Goal: Information Seeking & Learning: Learn about a topic

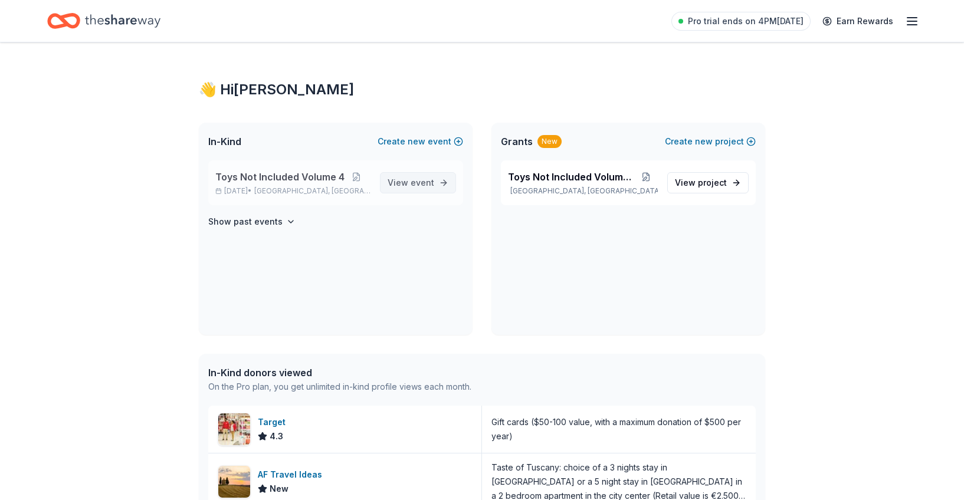
click at [419, 188] on span "View event" at bounding box center [411, 183] width 47 height 14
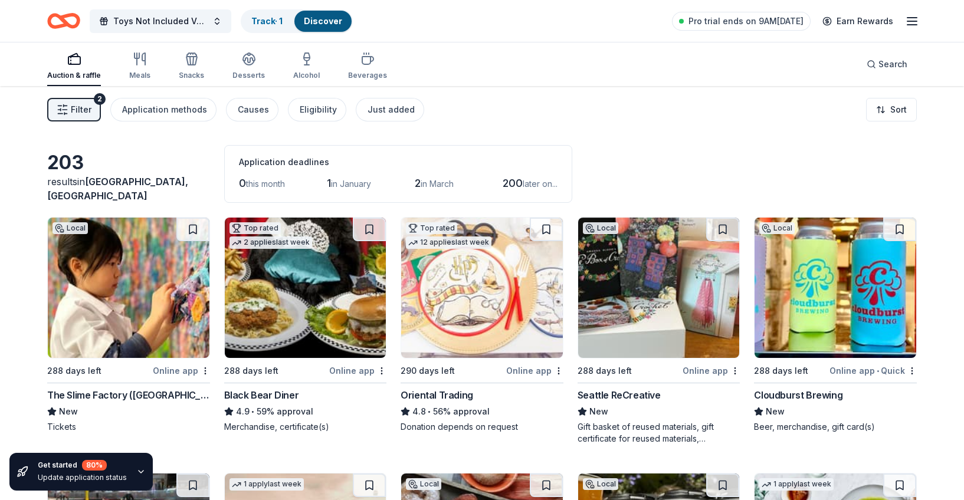
click at [329, 23] on link "Discover" at bounding box center [323, 21] width 38 height 10
click at [138, 62] on icon "button" at bounding box center [140, 59] width 14 height 14
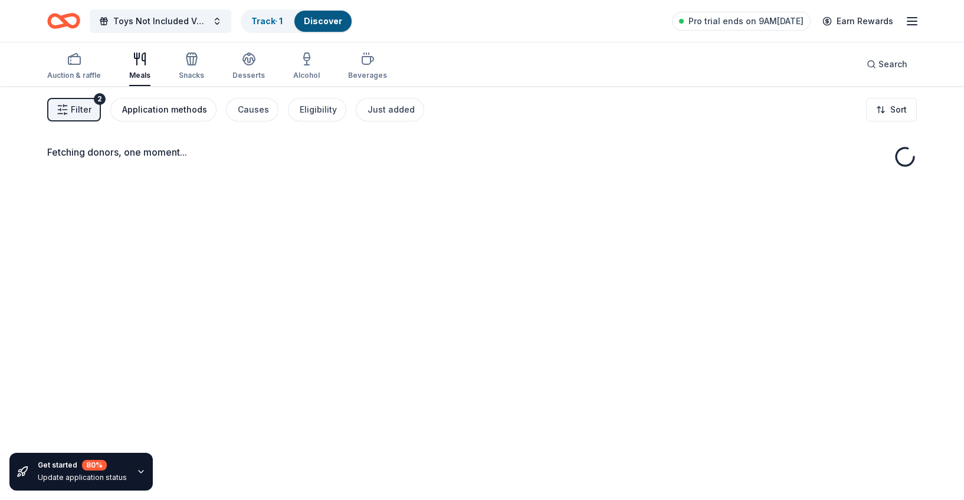
click at [130, 107] on div "Application methods" at bounding box center [164, 110] width 85 height 14
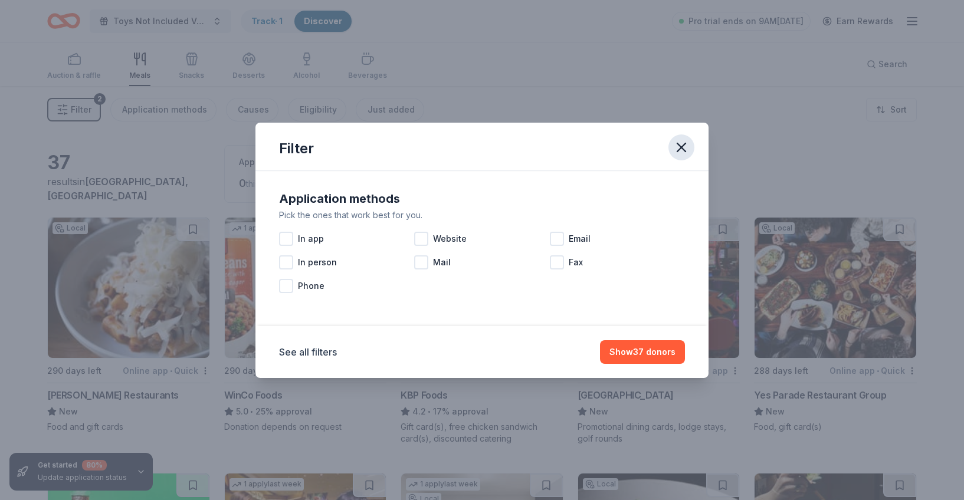
click at [673, 148] on icon "button" at bounding box center [681, 147] width 17 height 17
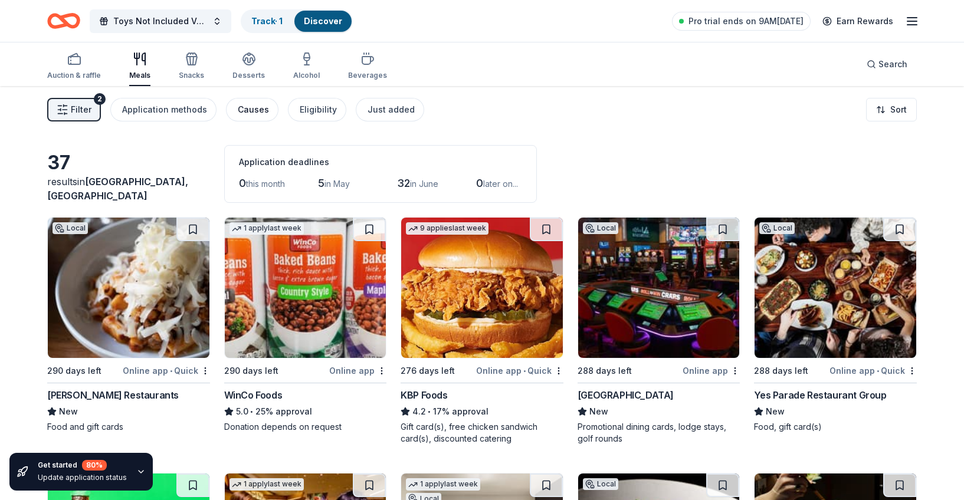
click at [247, 112] on div "Causes" at bounding box center [253, 110] width 31 height 14
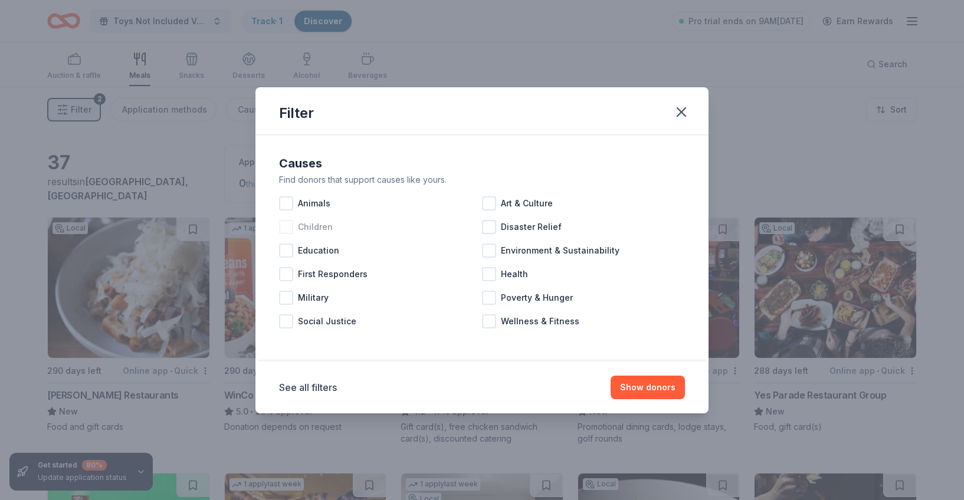
click at [289, 227] on div at bounding box center [286, 227] width 14 height 14
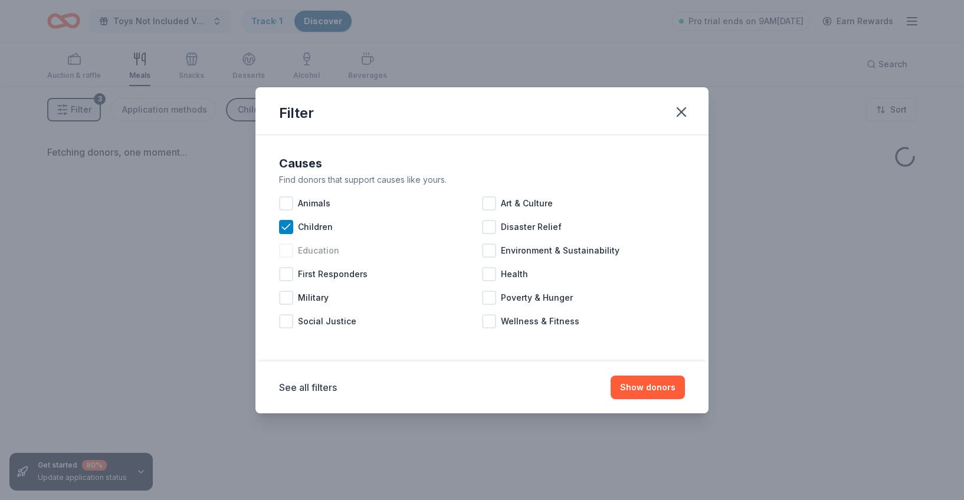
click at [286, 253] on div at bounding box center [286, 251] width 14 height 14
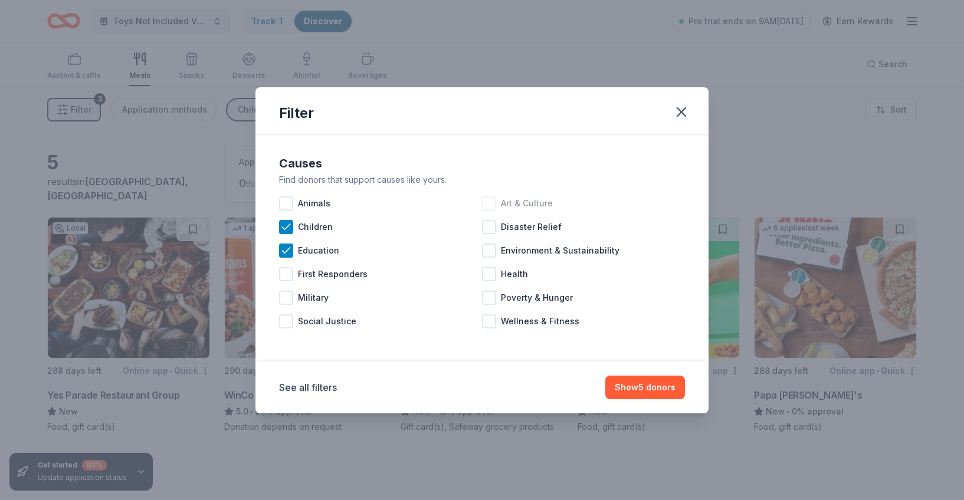
click at [489, 203] on div at bounding box center [489, 204] width 14 height 14
click at [633, 391] on button "Show 5 donors" at bounding box center [646, 388] width 80 height 24
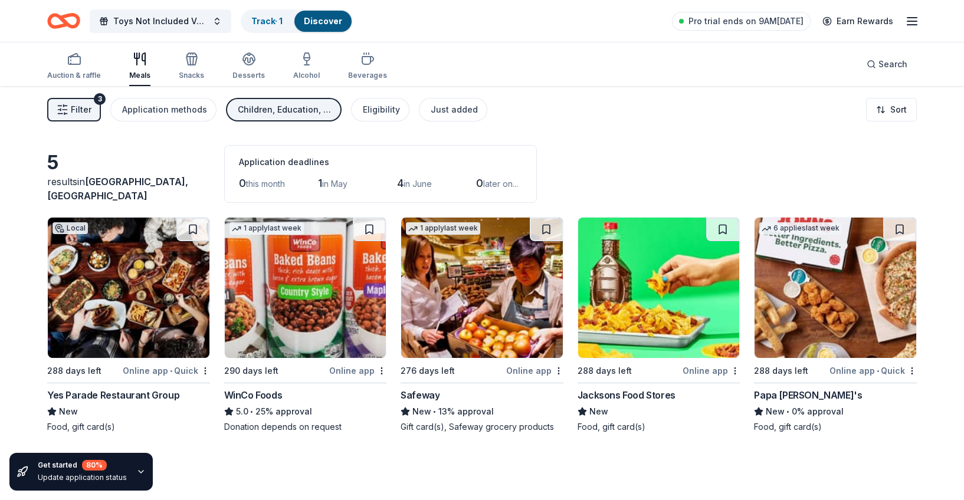
click at [64, 16] on icon "Home" at bounding box center [69, 21] width 18 height 12
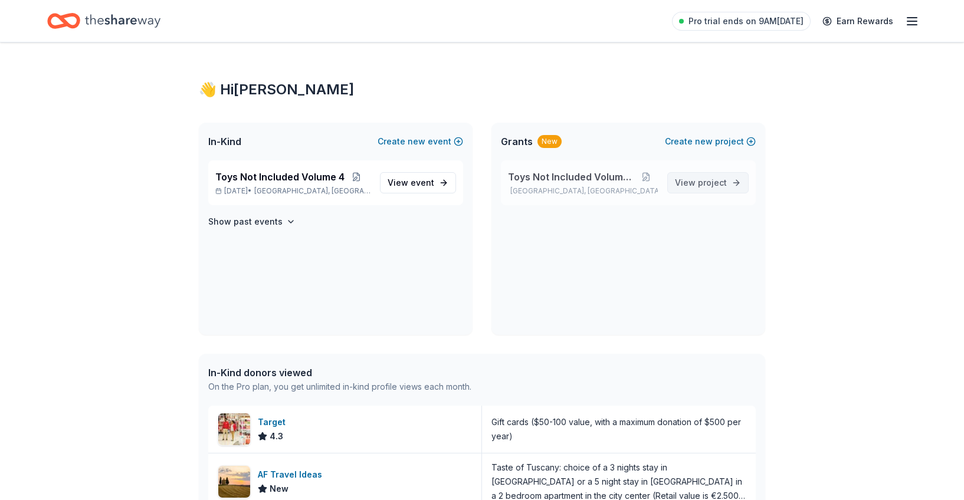
click at [706, 184] on span "project" at bounding box center [712, 183] width 29 height 10
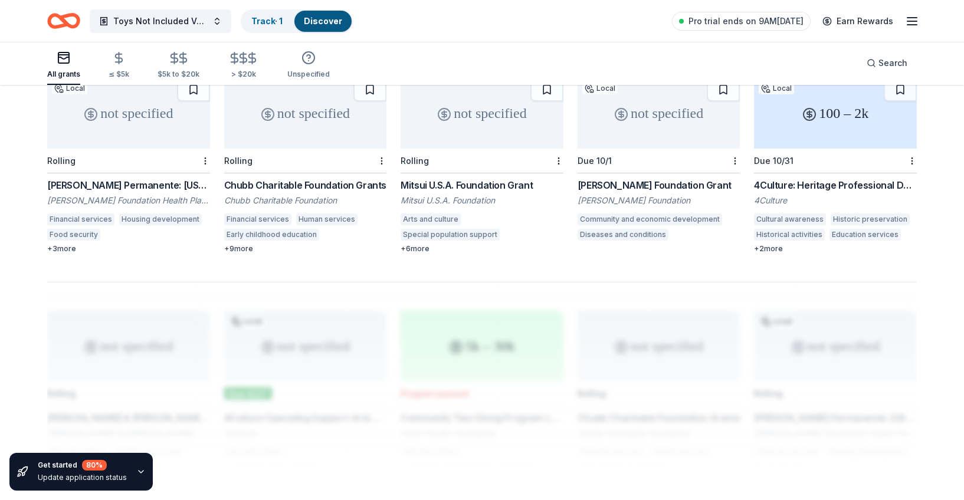
scroll to position [755, 0]
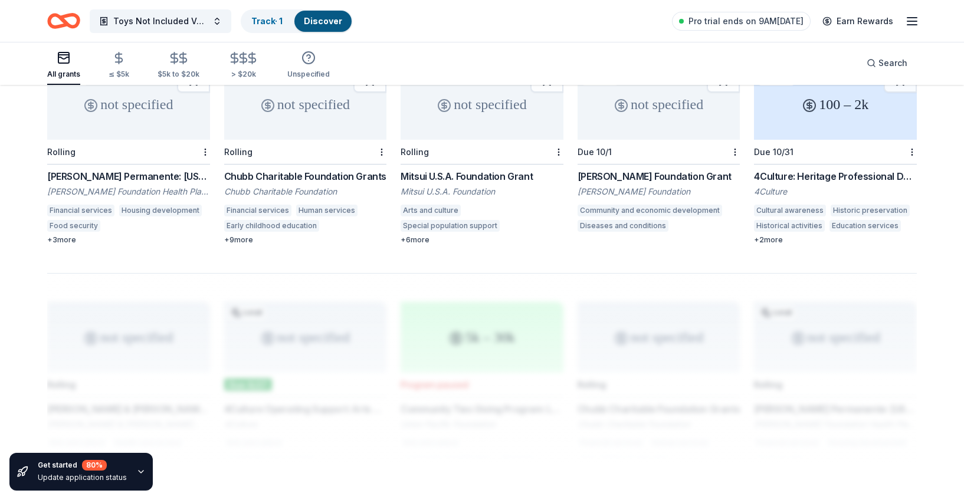
click at [136, 471] on icon "button" at bounding box center [140, 471] width 9 height 9
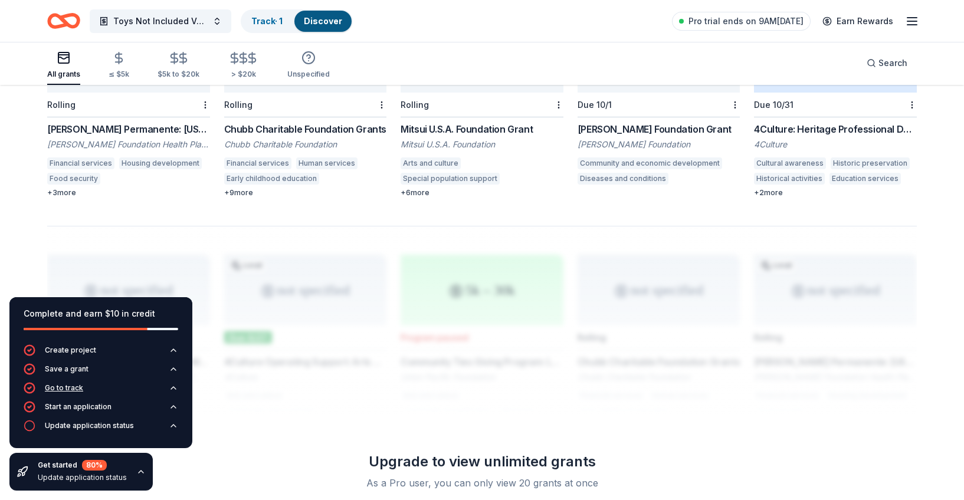
scroll to position [804, 0]
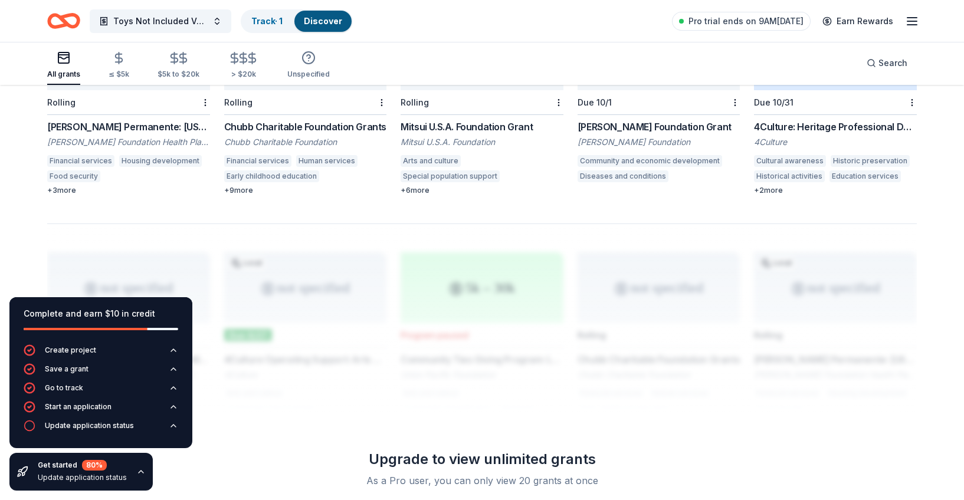
click at [194, 278] on div at bounding box center [482, 318] width 870 height 189
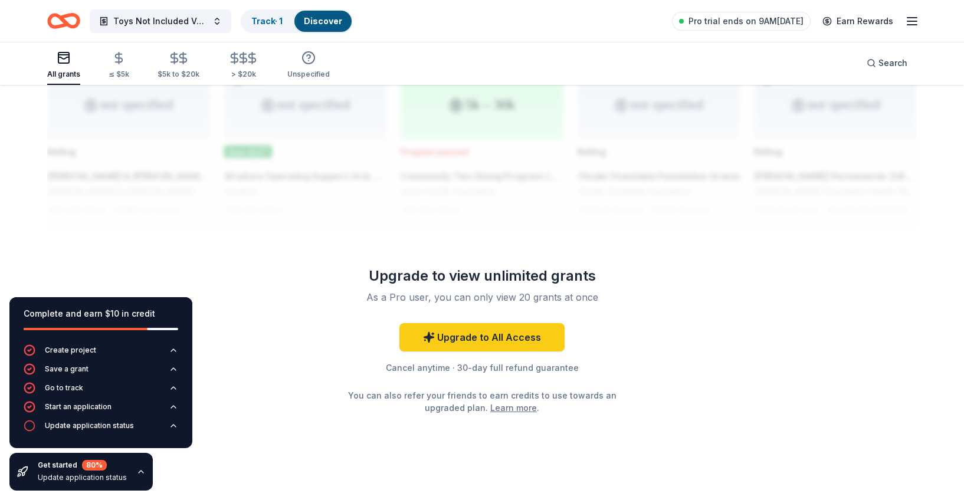
scroll to position [0, 0]
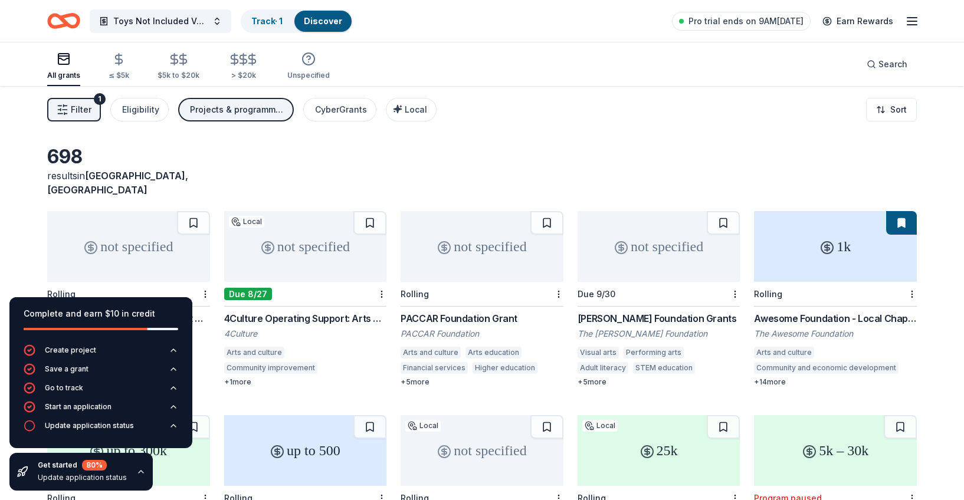
click at [182, 314] on div "Complete and earn $10 in credit" at bounding box center [100, 320] width 183 height 47
click at [105, 313] on div "Complete and earn $10 in credit" at bounding box center [101, 314] width 155 height 14
click at [34, 352] on circle "button" at bounding box center [30, 351] width 10 height 10
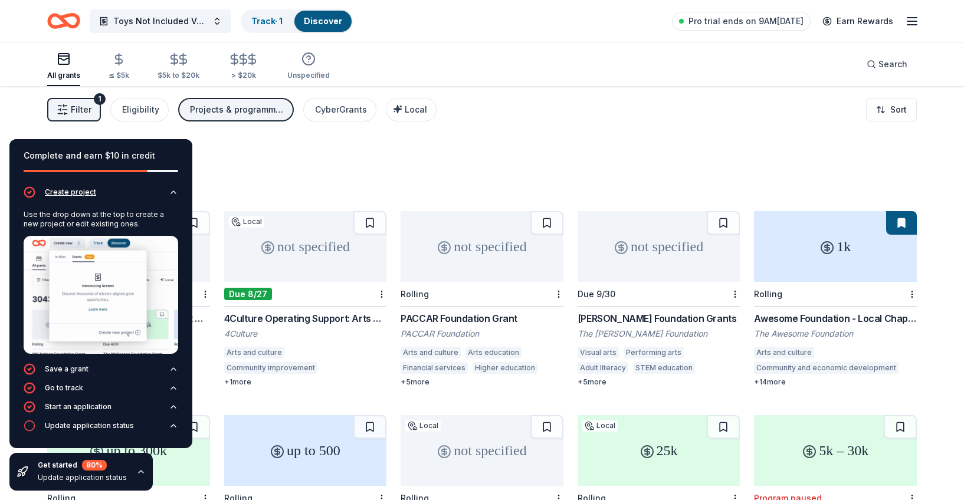
click at [174, 195] on icon "button" at bounding box center [173, 192] width 9 height 9
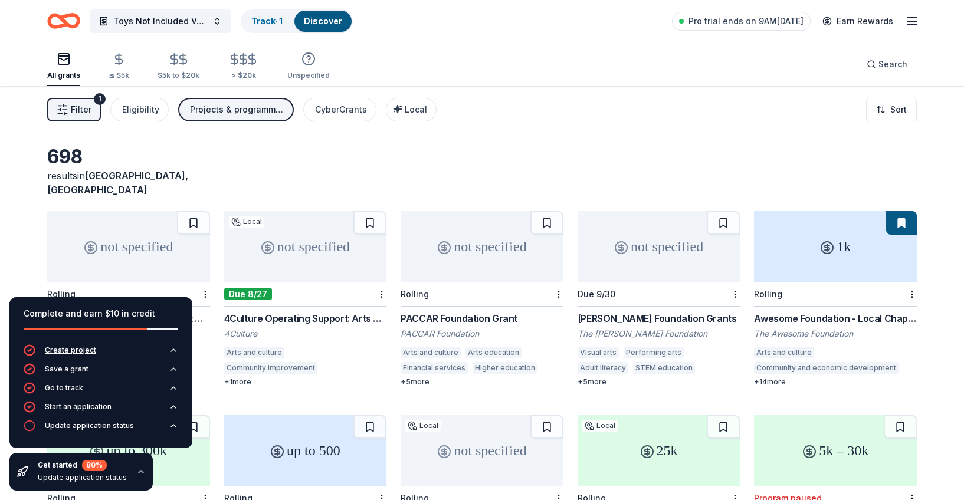
click at [67, 348] on div "Create project" at bounding box center [70, 350] width 51 height 9
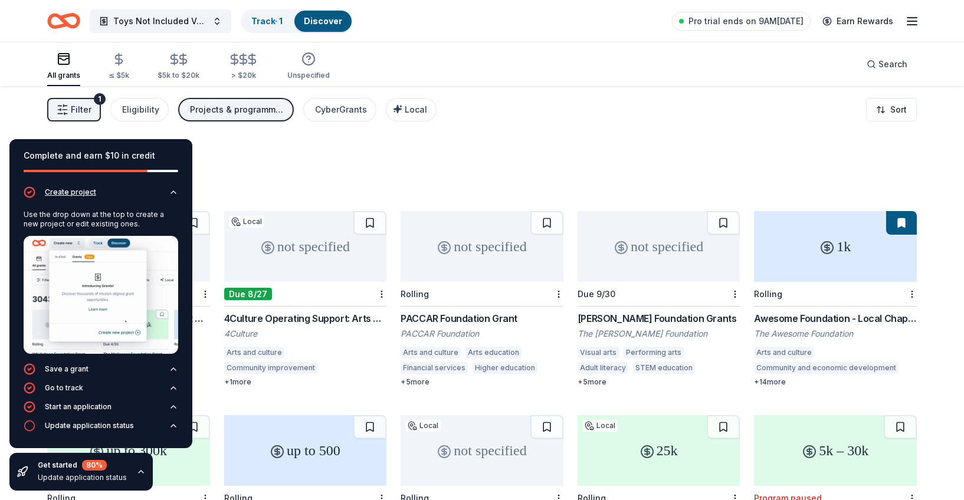
click at [169, 195] on icon "button" at bounding box center [173, 192] width 9 height 9
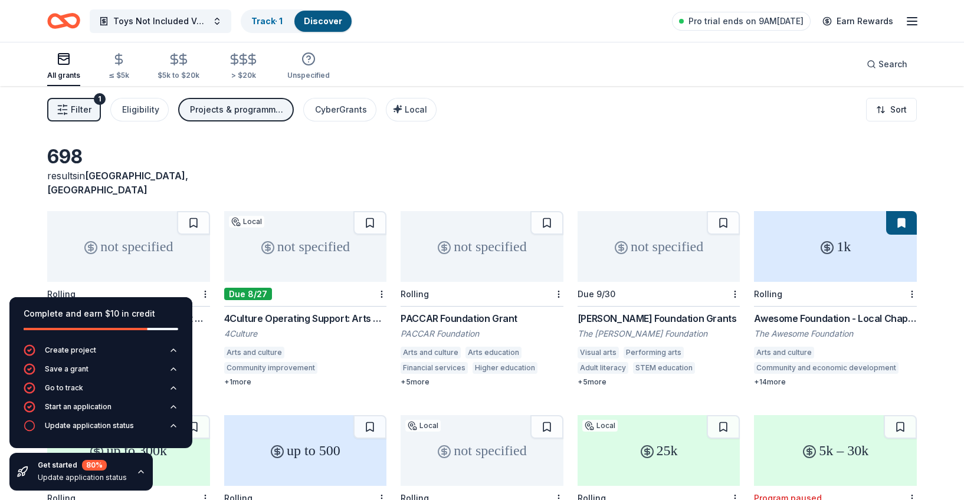
click at [568, 123] on div "Filter 1 Eligibility Projects & programming, Capital, Exhibitions, Training and…" at bounding box center [482, 109] width 964 height 47
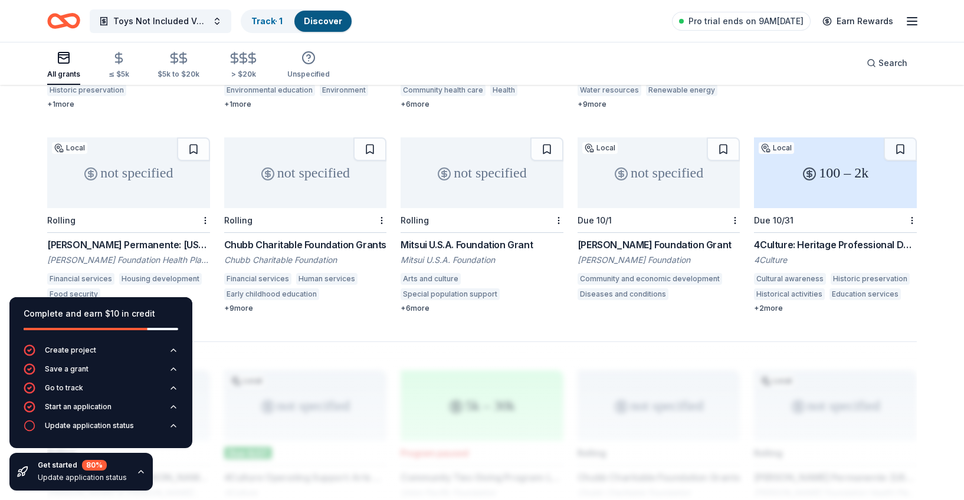
scroll to position [691, 0]
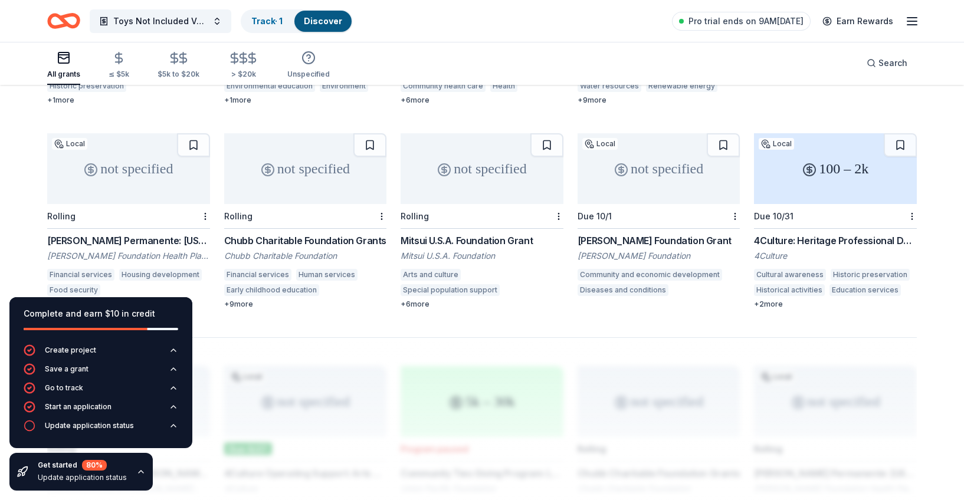
click at [829, 146] on div "100 – 2k" at bounding box center [835, 168] width 163 height 71
